Goal: Task Accomplishment & Management: Use online tool/utility

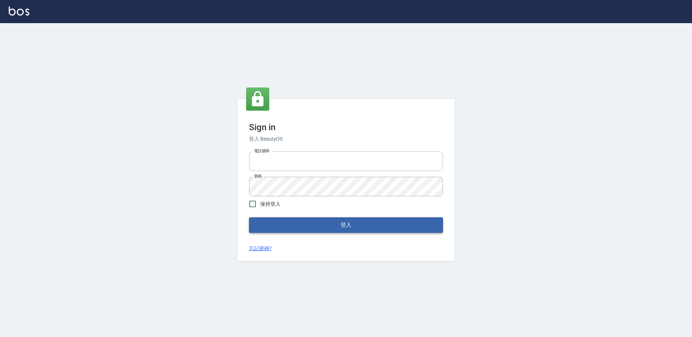
type input "27222158"
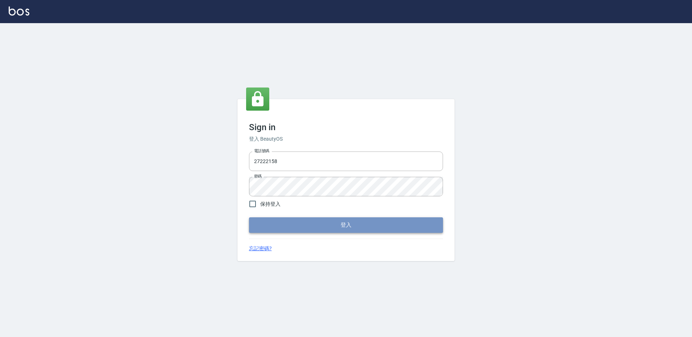
click at [306, 226] on button "登入" at bounding box center [346, 225] width 194 height 15
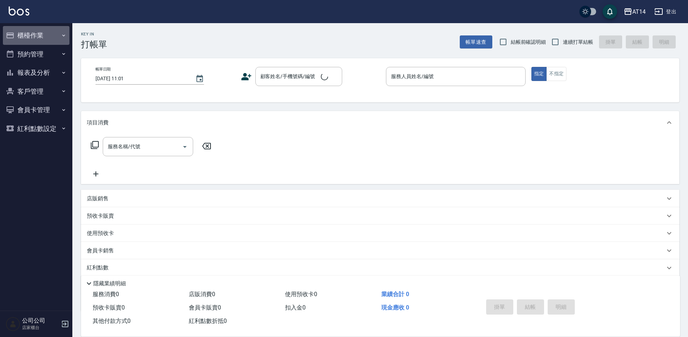
drag, startPoint x: 17, startPoint y: 22, endPoint x: 31, endPoint y: 35, distance: 19.5
click at [31, 35] on button "櫃檯作業" at bounding box center [36, 35] width 67 height 19
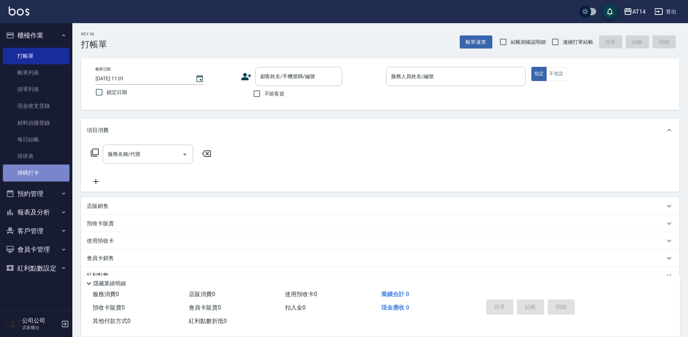
click at [60, 171] on link "掃碼打卡" at bounding box center [36, 173] width 67 height 17
click at [43, 170] on link "掃碼打卡" at bounding box center [36, 173] width 67 height 17
